Goal: Task Accomplishment & Management: Manage account settings

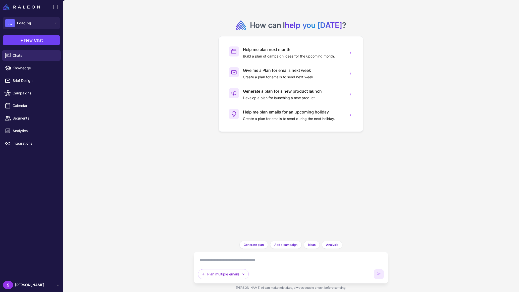
click at [32, 283] on span "[PERSON_NAME]" at bounding box center [29, 286] width 29 height 6
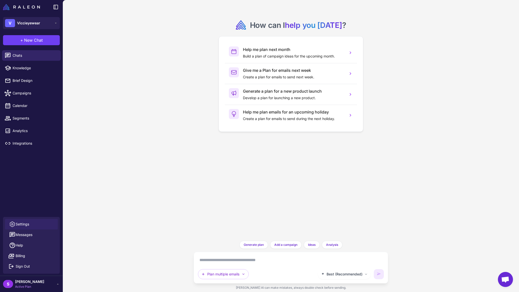
click at [24, 225] on span "Settings" at bounding box center [23, 225] width 14 height 6
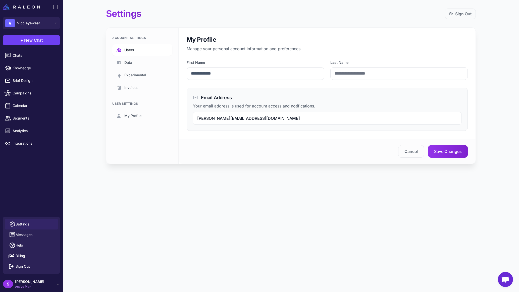
click at [129, 52] on span "Users" at bounding box center [129, 50] width 10 height 6
